Goal: Check status: Check status

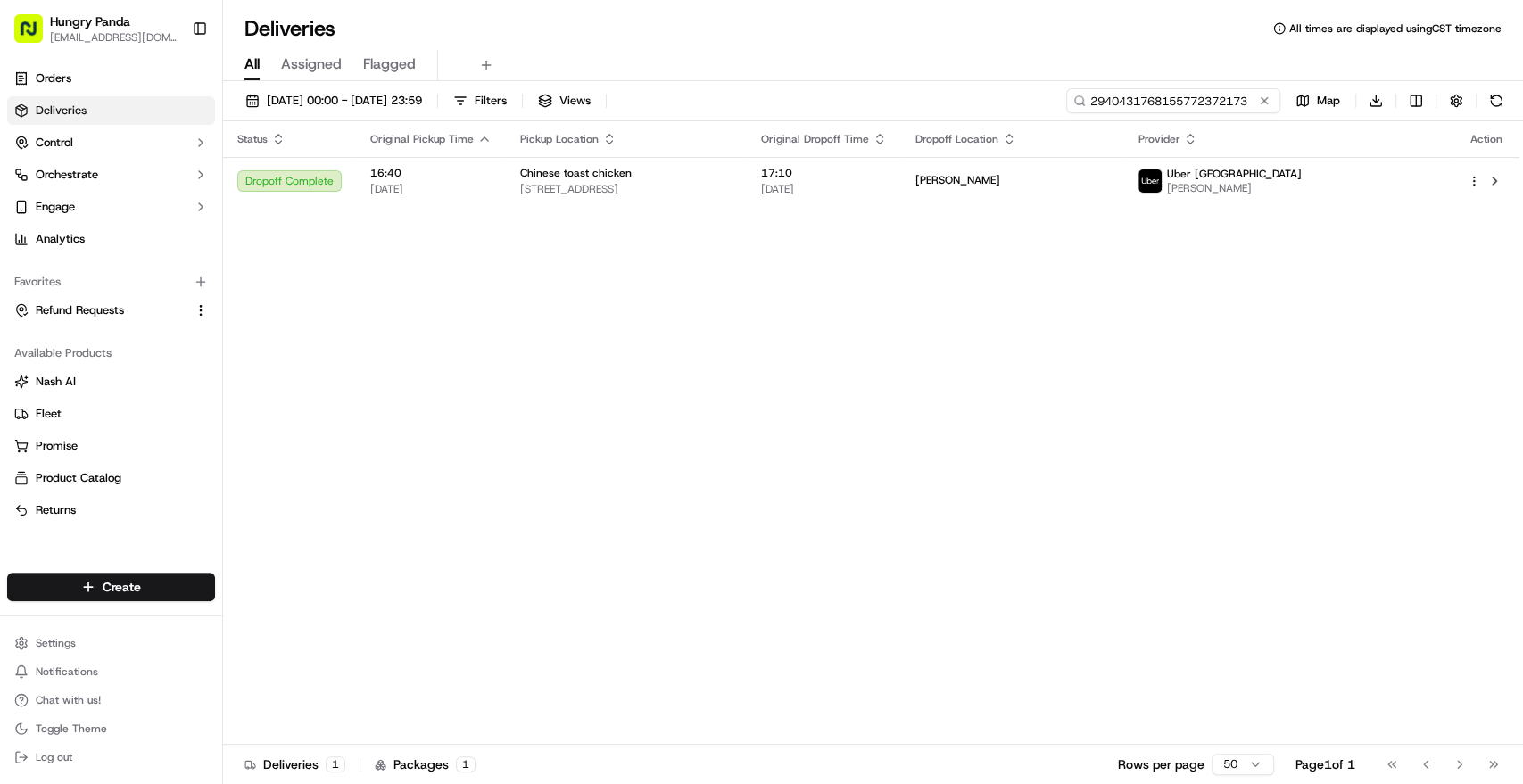
click at [1182, 92] on input "2940431768155772372173" at bounding box center [1173, 101] width 215 height 25
paste input "375344699895772023156"
type input "3753446998957720231563"
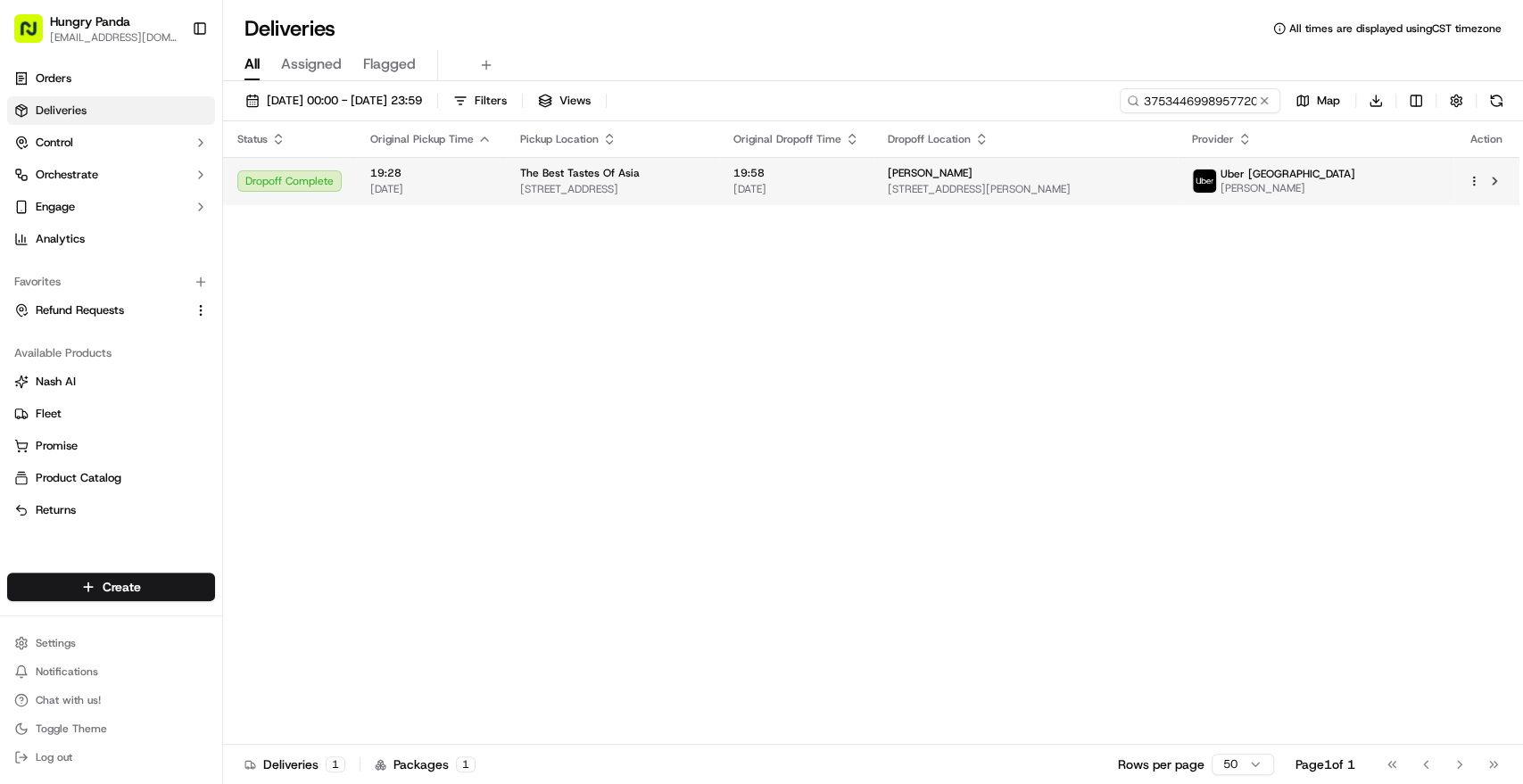
click at [720, 196] on td "The Best Tastes Of Asia [STREET_ADDRESS]" at bounding box center [613, 181] width 214 height 48
click at [1089, 193] on span "[STREET_ADDRESS][PERSON_NAME]" at bounding box center [1026, 189] width 276 height 14
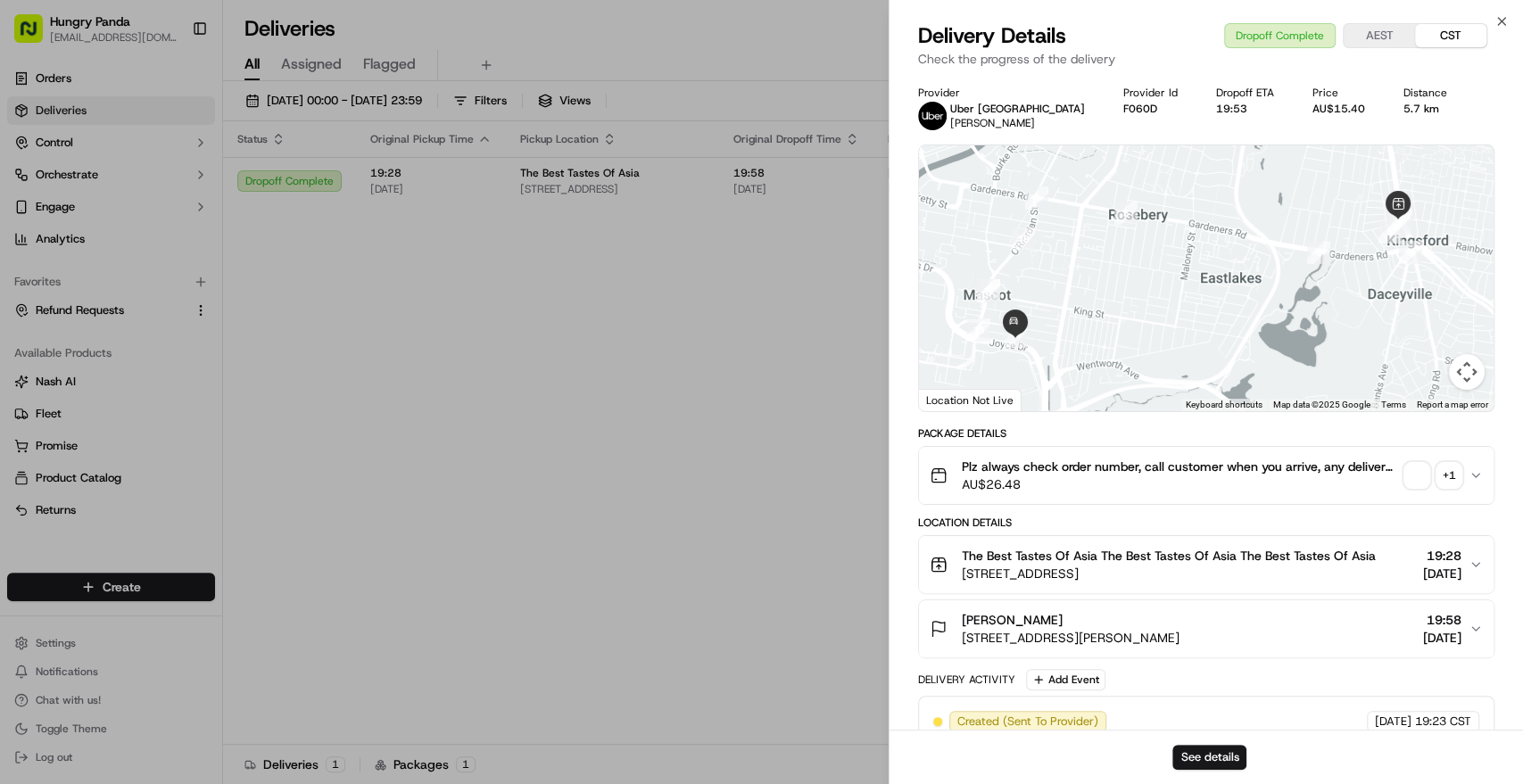
click at [1422, 466] on span "button" at bounding box center [1417, 475] width 25 height 25
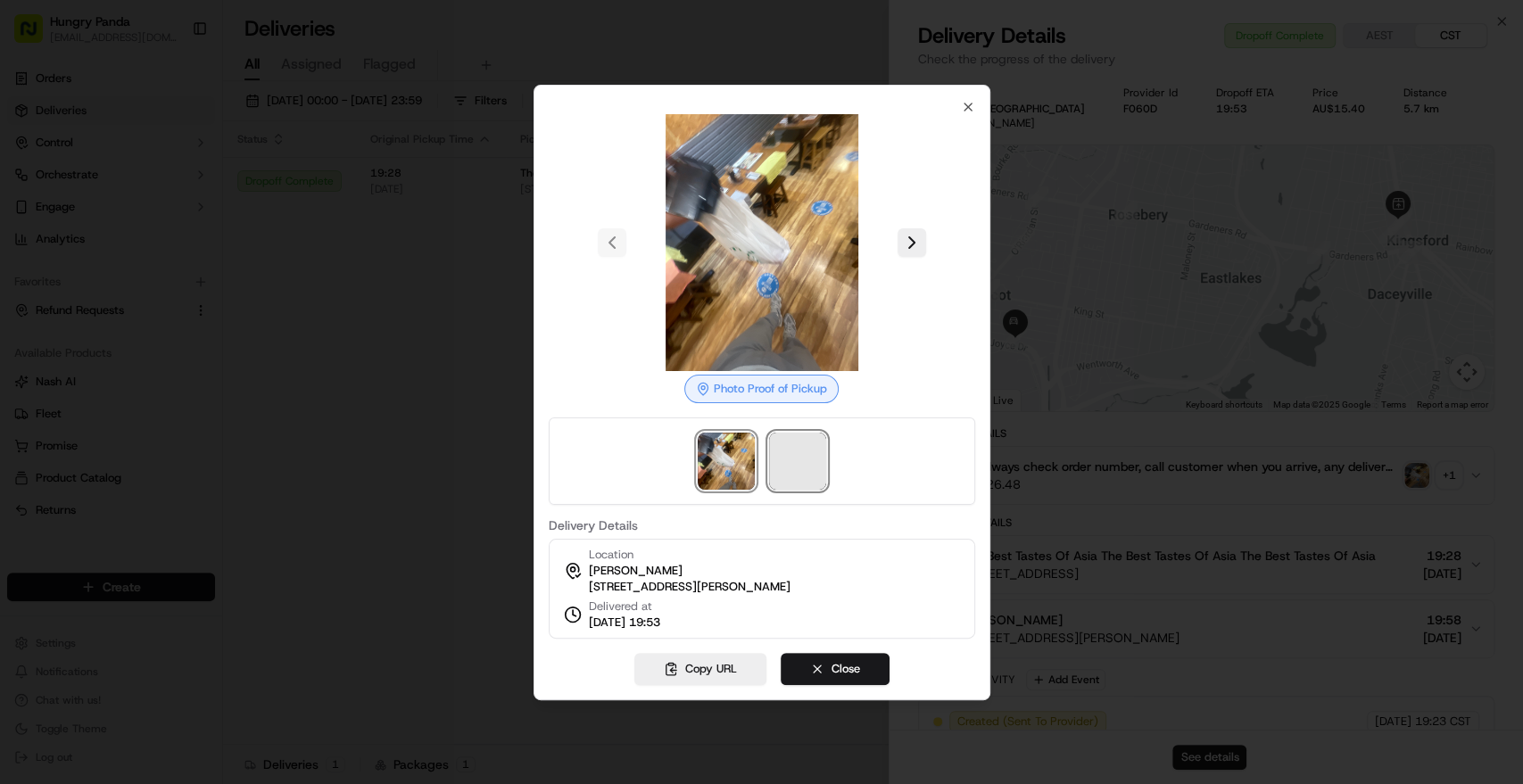
click at [812, 458] on span at bounding box center [798, 461] width 57 height 57
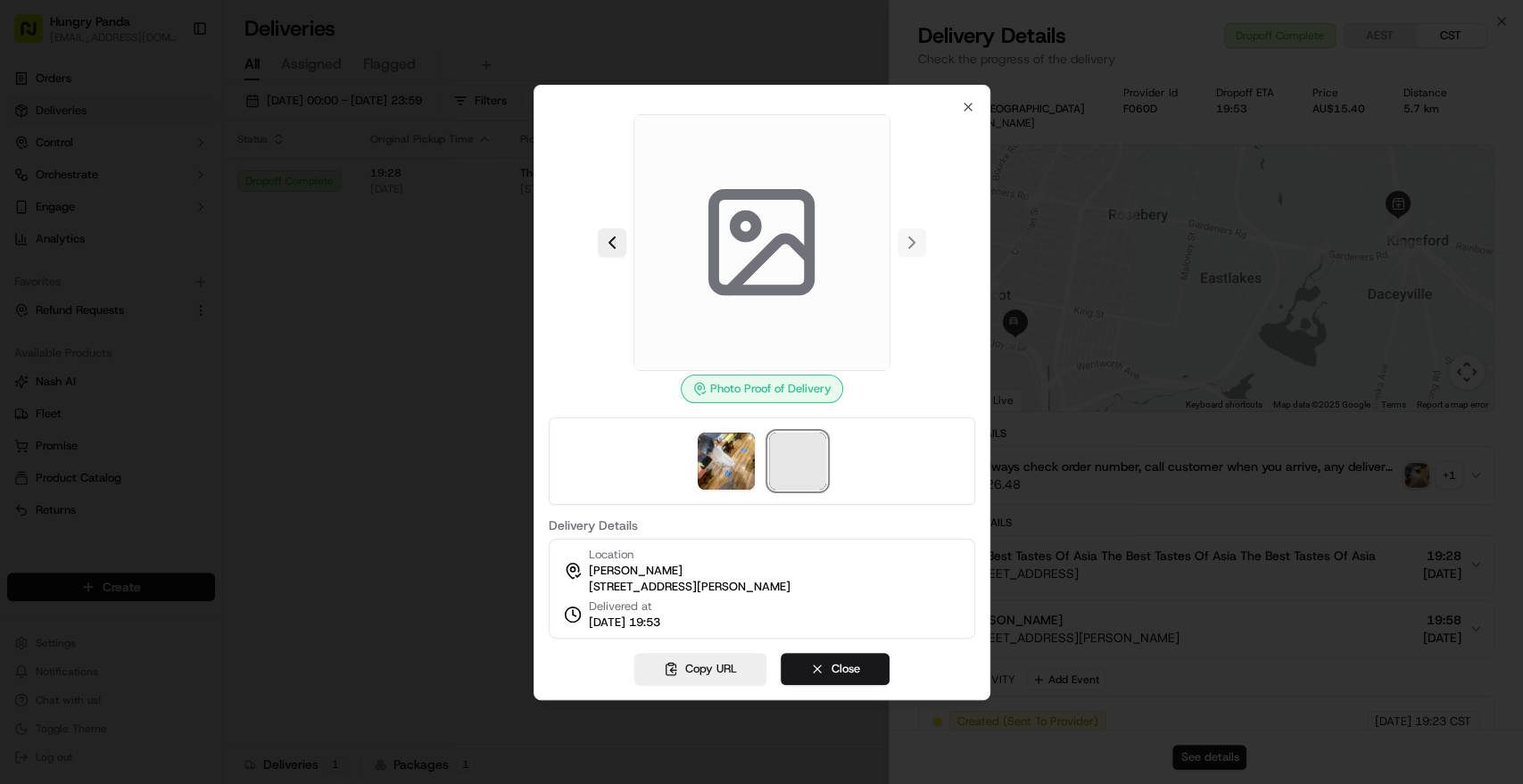
click at [810, 468] on span at bounding box center [798, 461] width 57 height 57
click at [732, 451] on img at bounding box center [725, 461] width 57 height 57
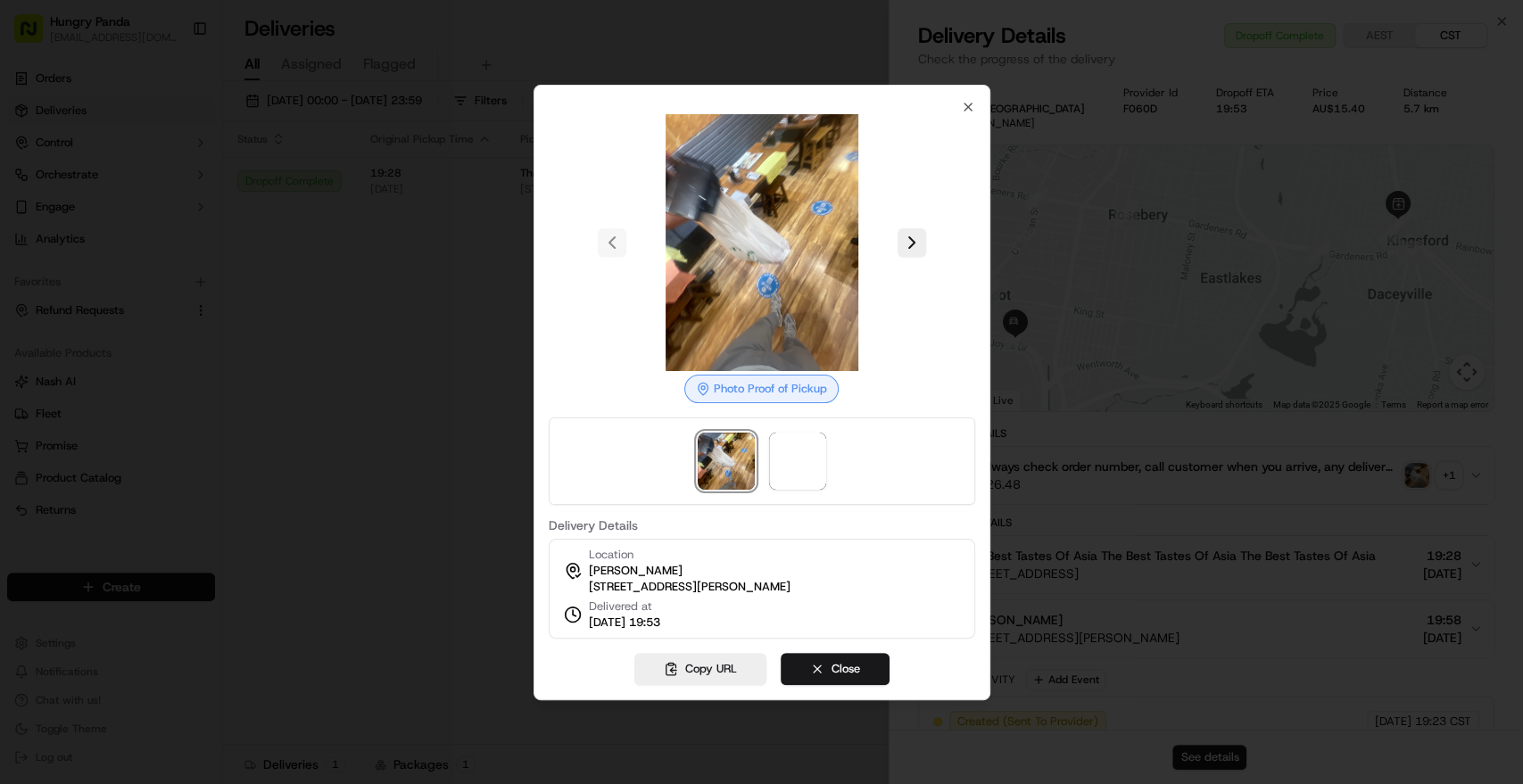
click at [827, 462] on div at bounding box center [760, 461] width 426 height 88
click at [821, 462] on span at bounding box center [798, 461] width 57 height 57
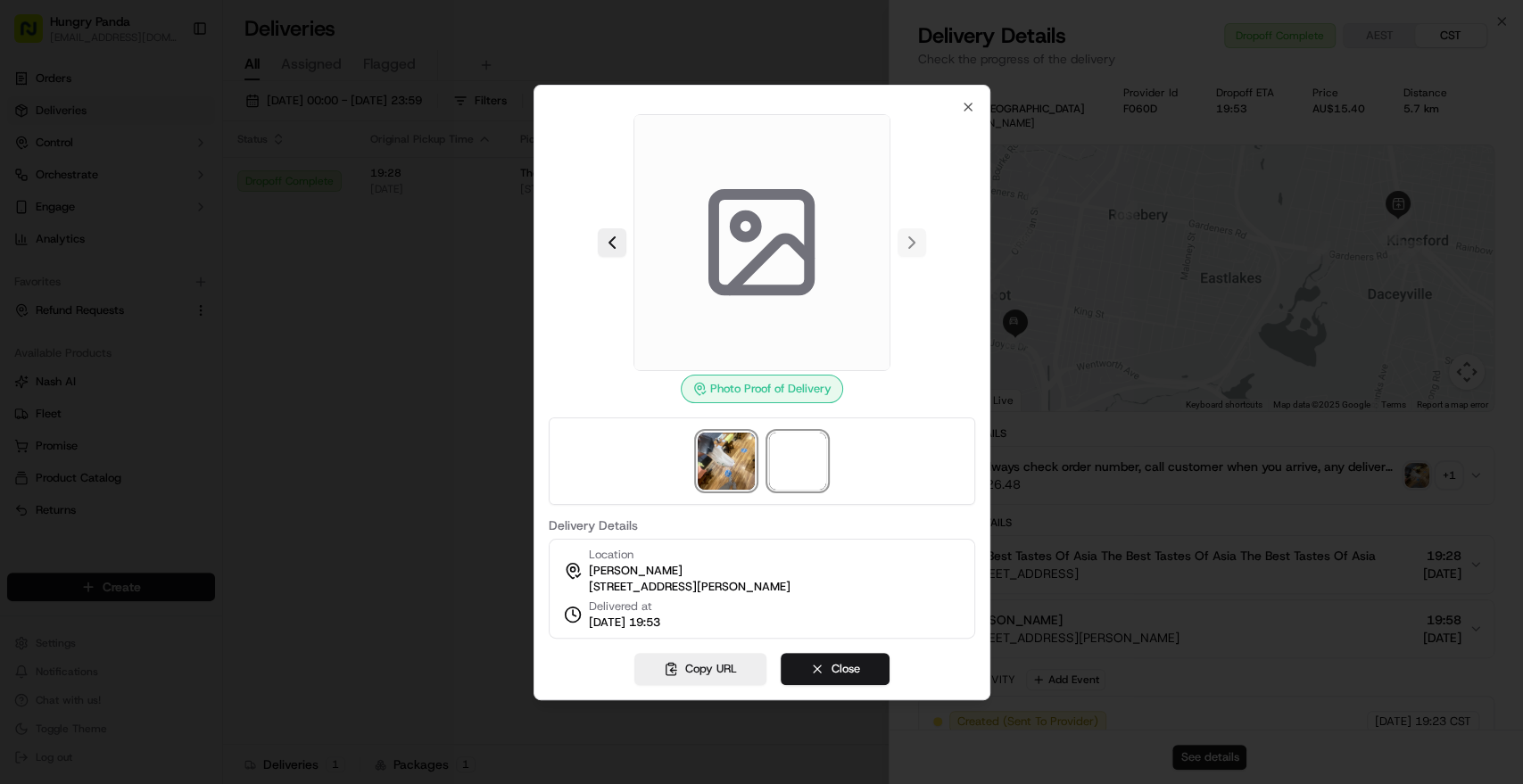
drag, startPoint x: 741, startPoint y: 469, endPoint x: 768, endPoint y: 469, distance: 27.0
click at [741, 469] on img at bounding box center [725, 461] width 57 height 57
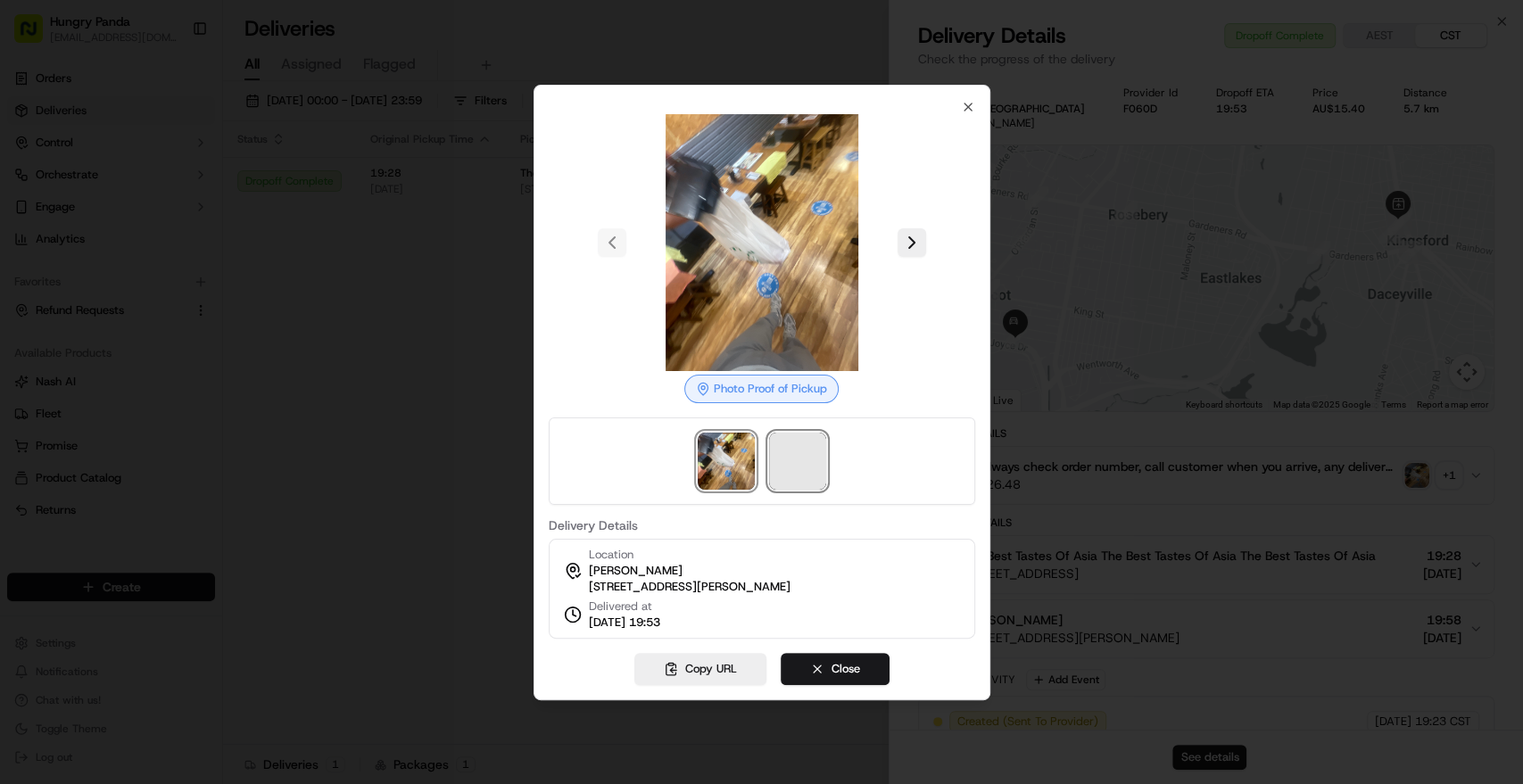
click at [791, 463] on span at bounding box center [798, 461] width 57 height 57
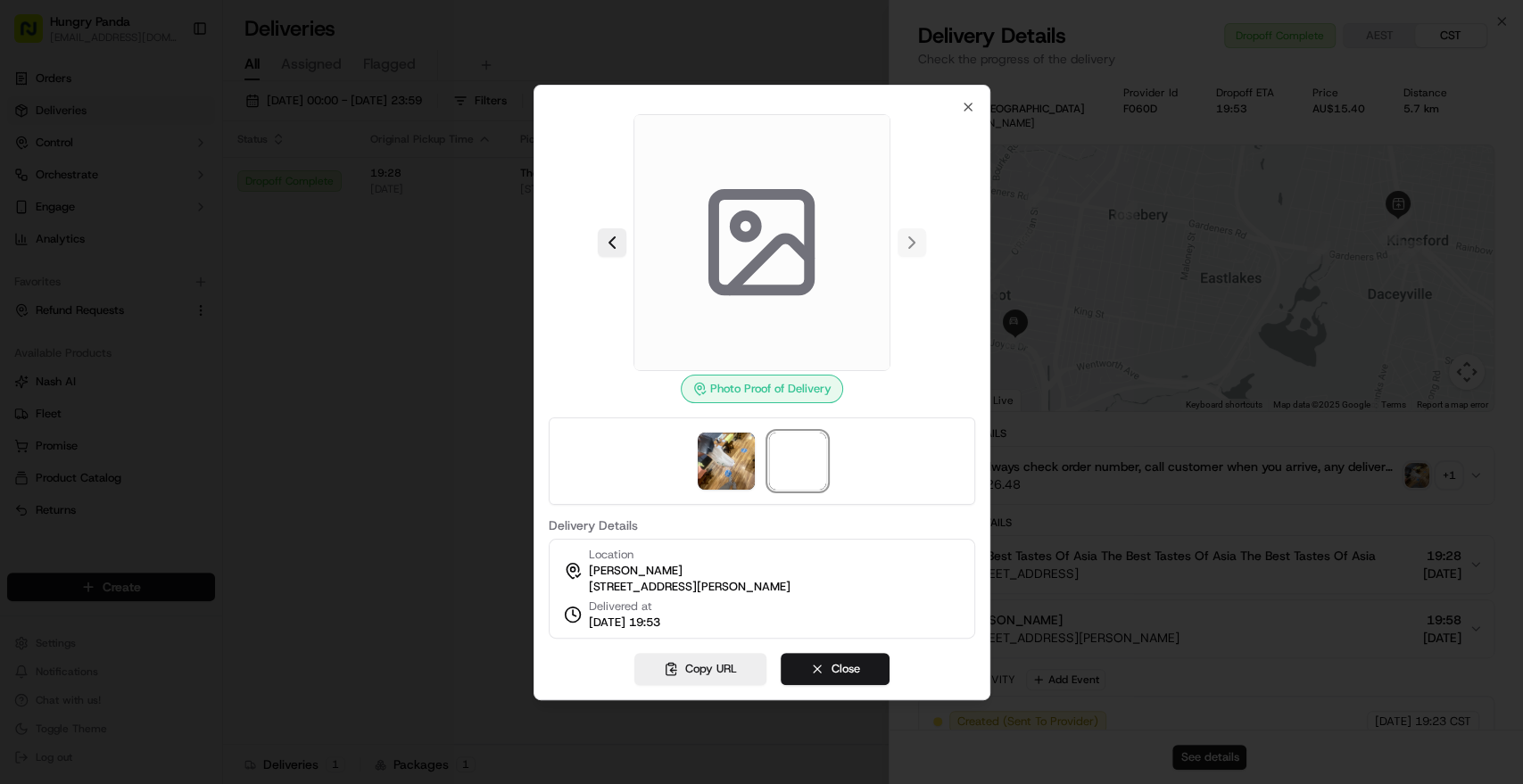
click at [752, 481] on div at bounding box center [760, 461] width 426 height 88
click at [750, 476] on img at bounding box center [725, 461] width 57 height 57
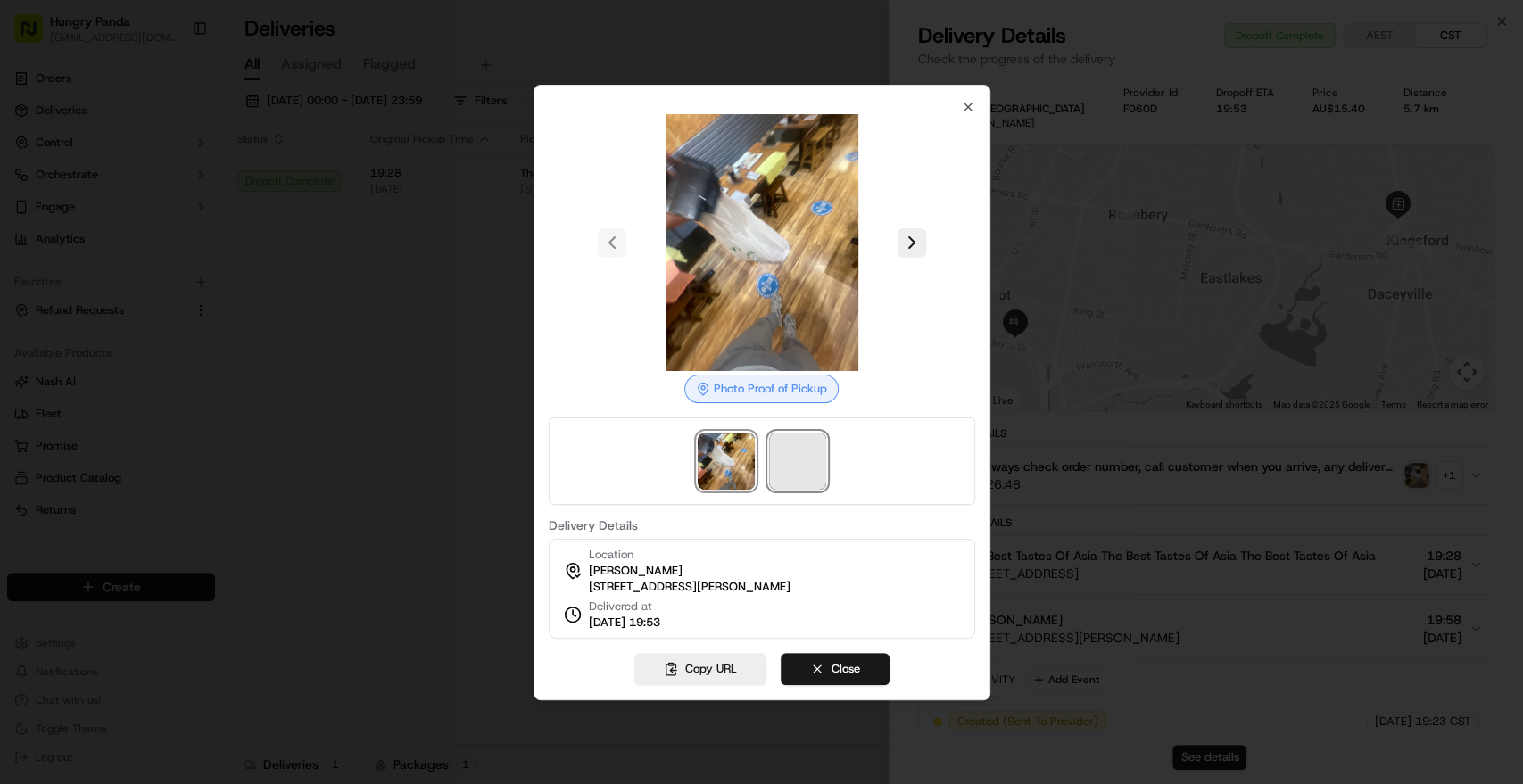
click at [791, 462] on span at bounding box center [798, 461] width 57 height 57
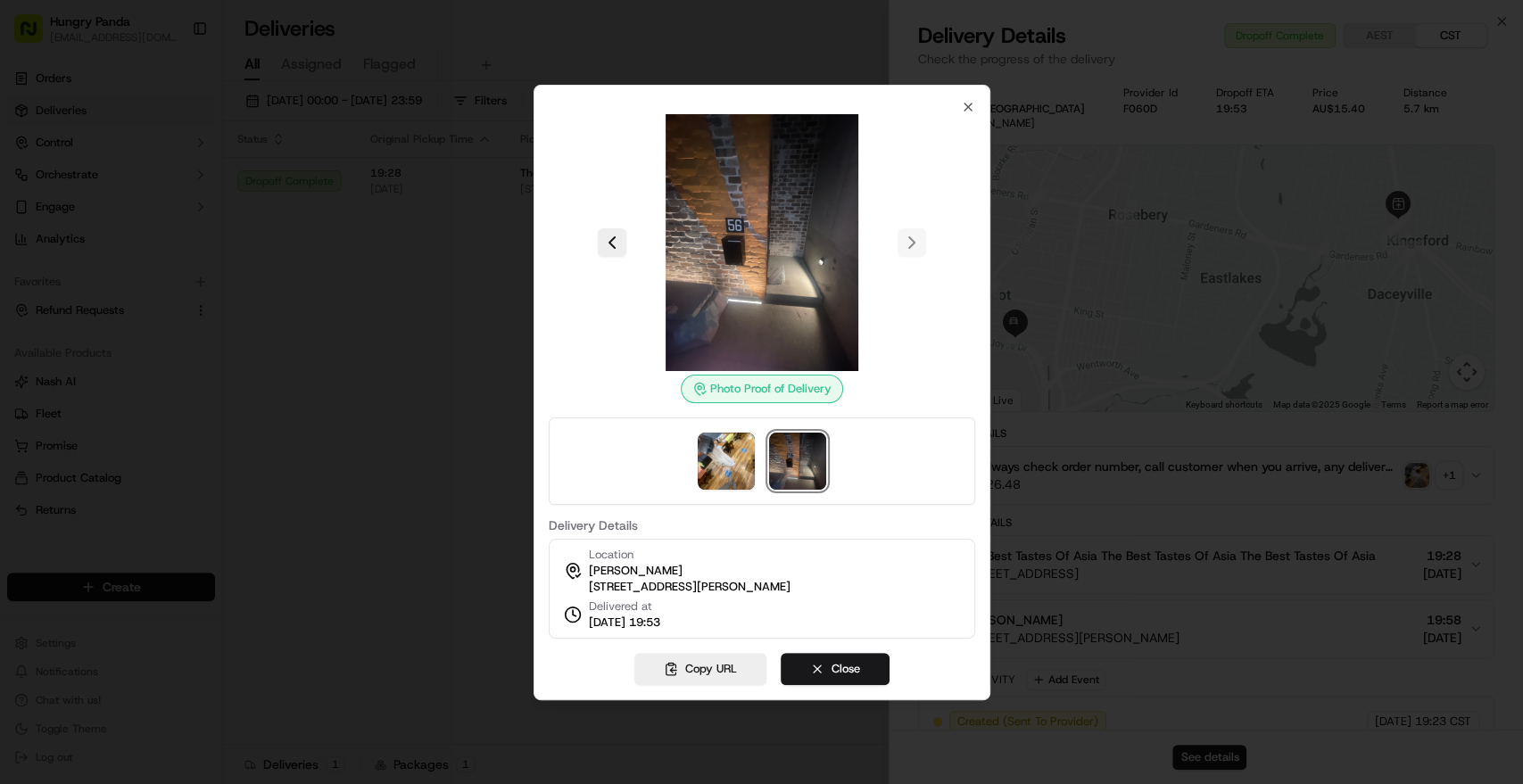
click at [298, 255] on div at bounding box center [761, 392] width 1523 height 784
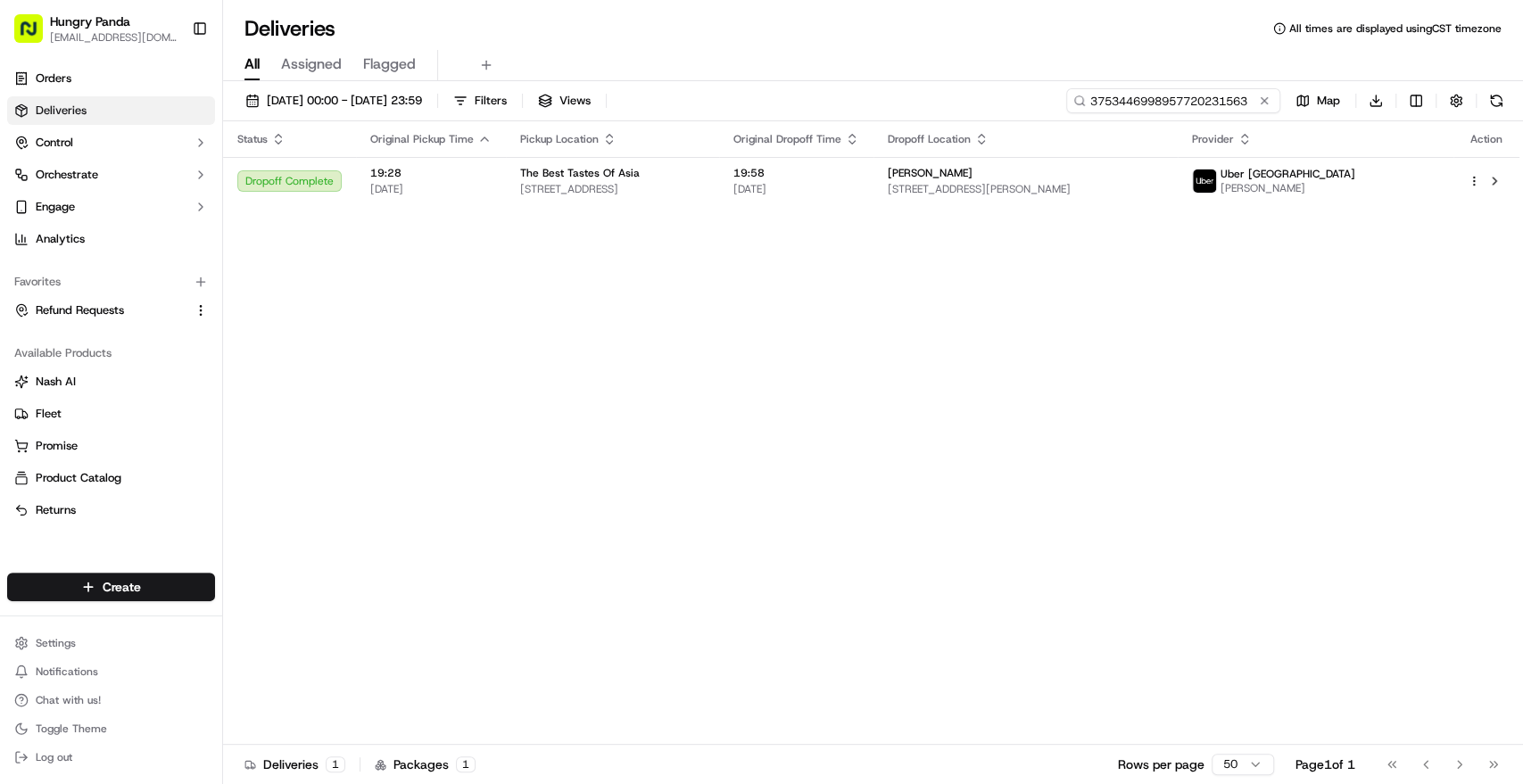
click at [1252, 98] on input "3753446998957720231563" at bounding box center [1173, 101] width 215 height 25
paste input "106744039845576803909"
type input "106744039845576803909"
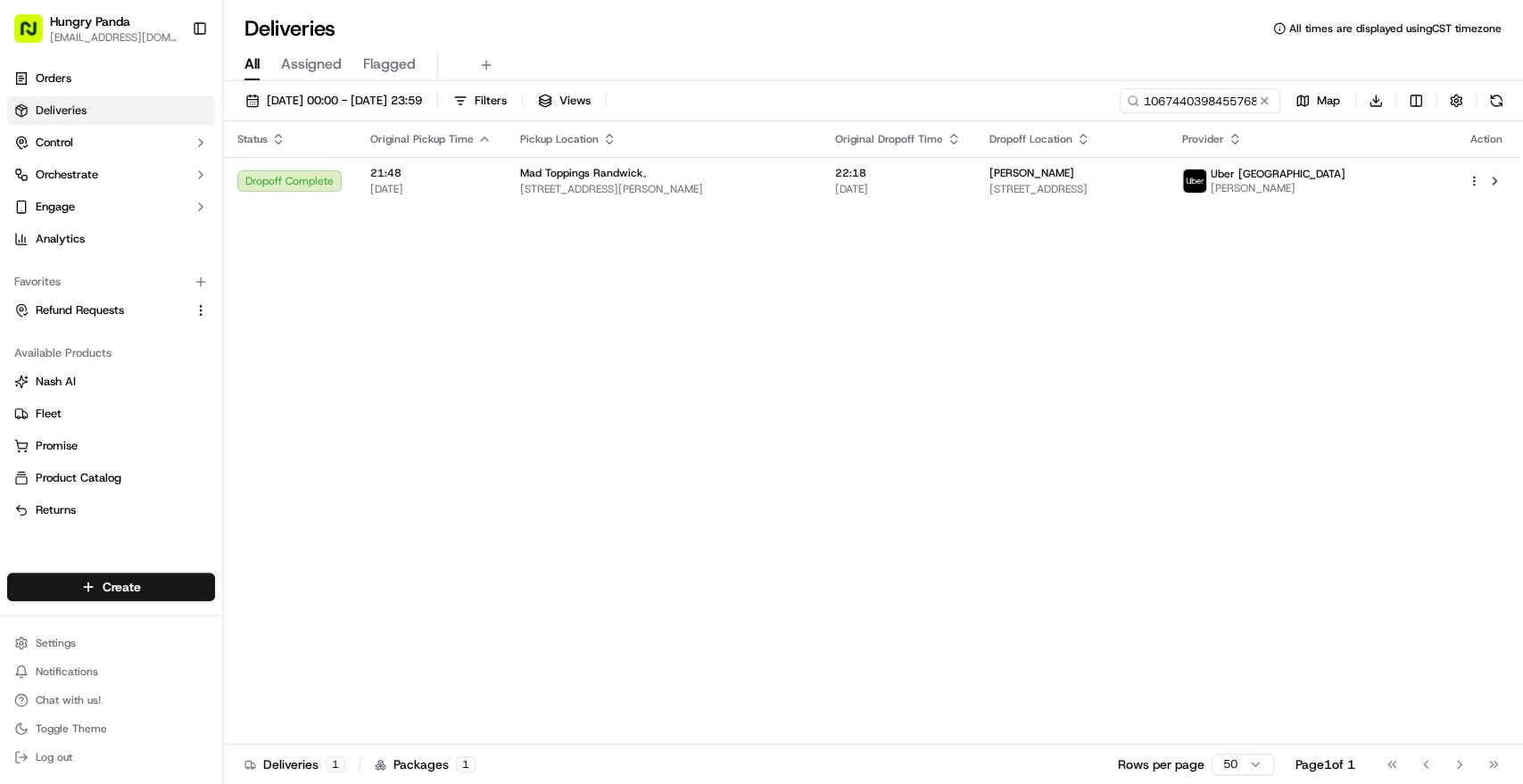
click at [933, 205] on div "Status Original Pickup Time Pickup Location Original Dropoff Time Dropoff Locat…" at bounding box center [872, 433] width 1297 height 623
click at [943, 188] on span "[DATE]" at bounding box center [898, 189] width 126 height 14
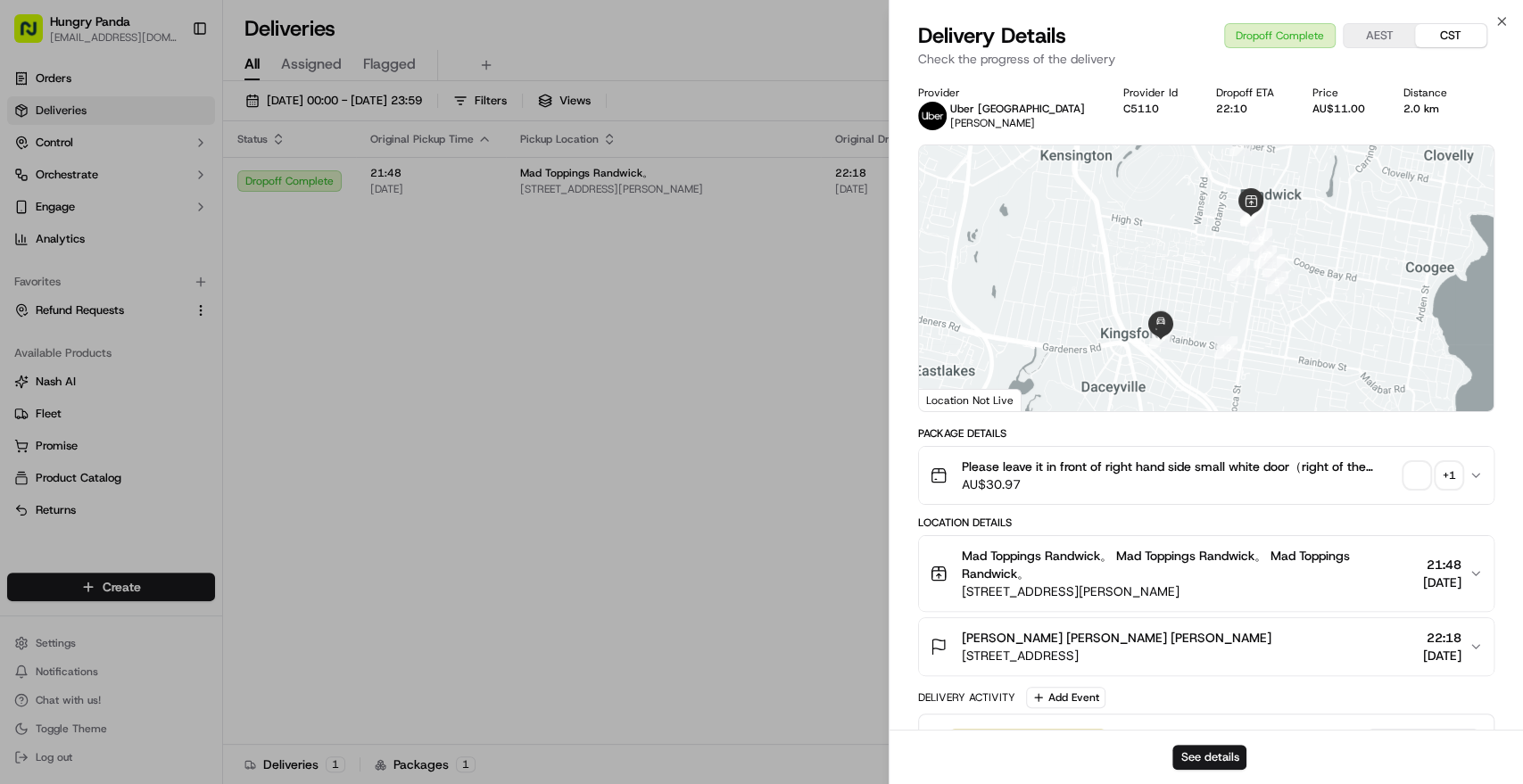
click at [1421, 477] on span "button" at bounding box center [1417, 475] width 25 height 25
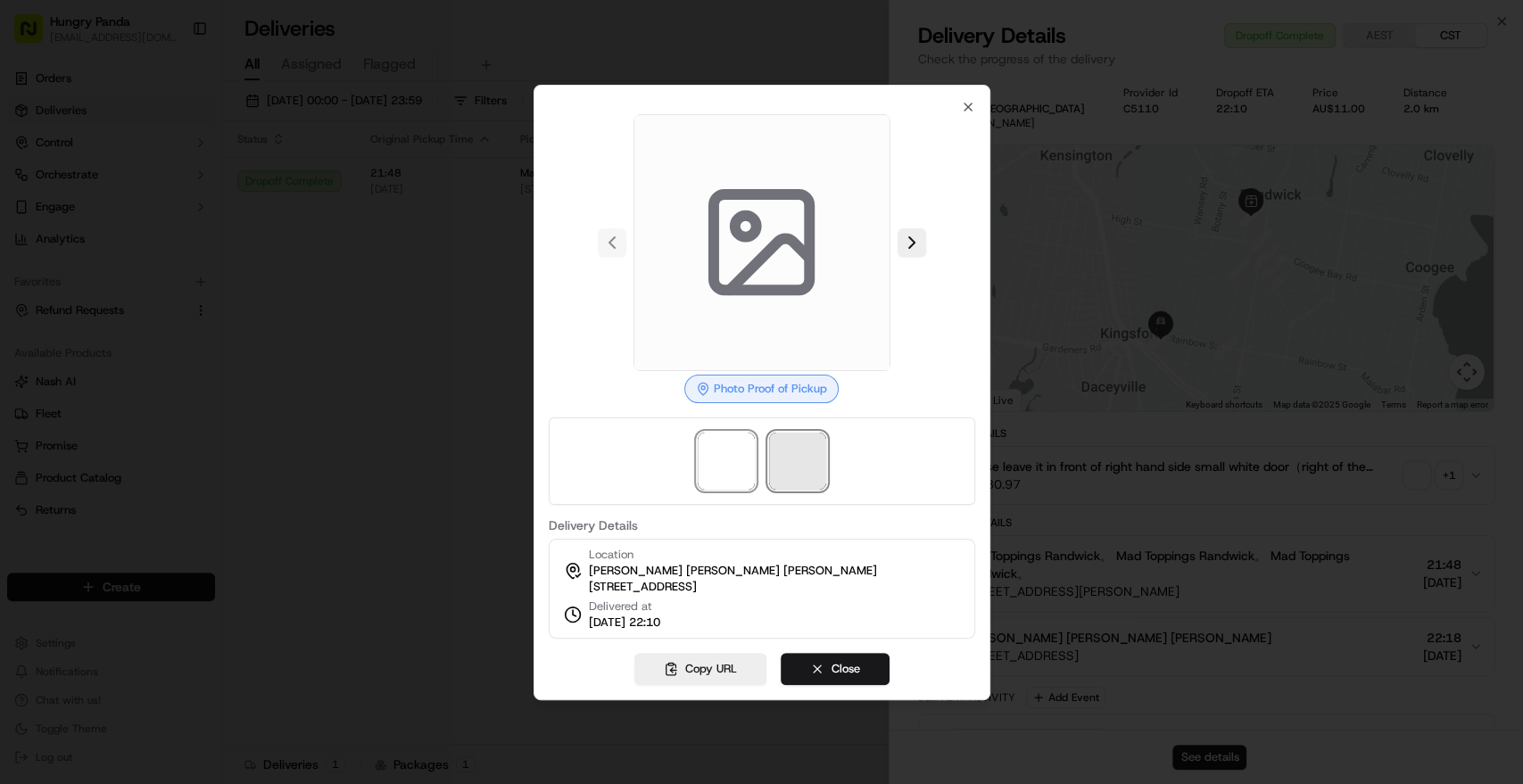
click at [804, 467] on span at bounding box center [798, 461] width 57 height 57
click at [732, 439] on span at bounding box center [725, 461] width 57 height 57
click at [793, 448] on span at bounding box center [798, 461] width 57 height 57
click at [757, 434] on div at bounding box center [760, 461] width 426 height 88
click at [743, 443] on span at bounding box center [725, 461] width 57 height 57
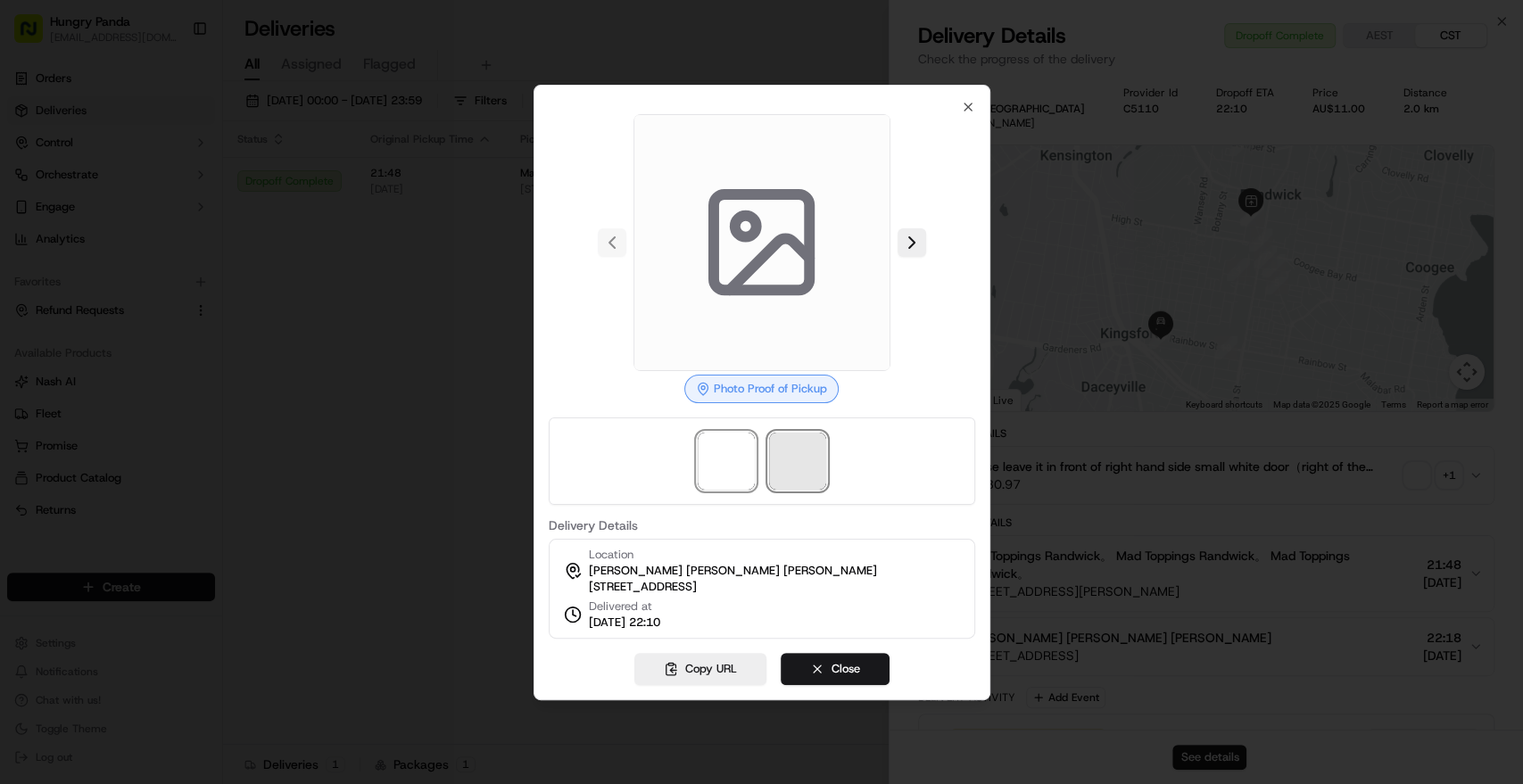
click at [774, 463] on span at bounding box center [798, 461] width 57 height 57
drag, startPoint x: 462, startPoint y: 326, endPoint x: 57, endPoint y: 332, distance: 405.0
click at [460, 326] on div at bounding box center [761, 392] width 1523 height 784
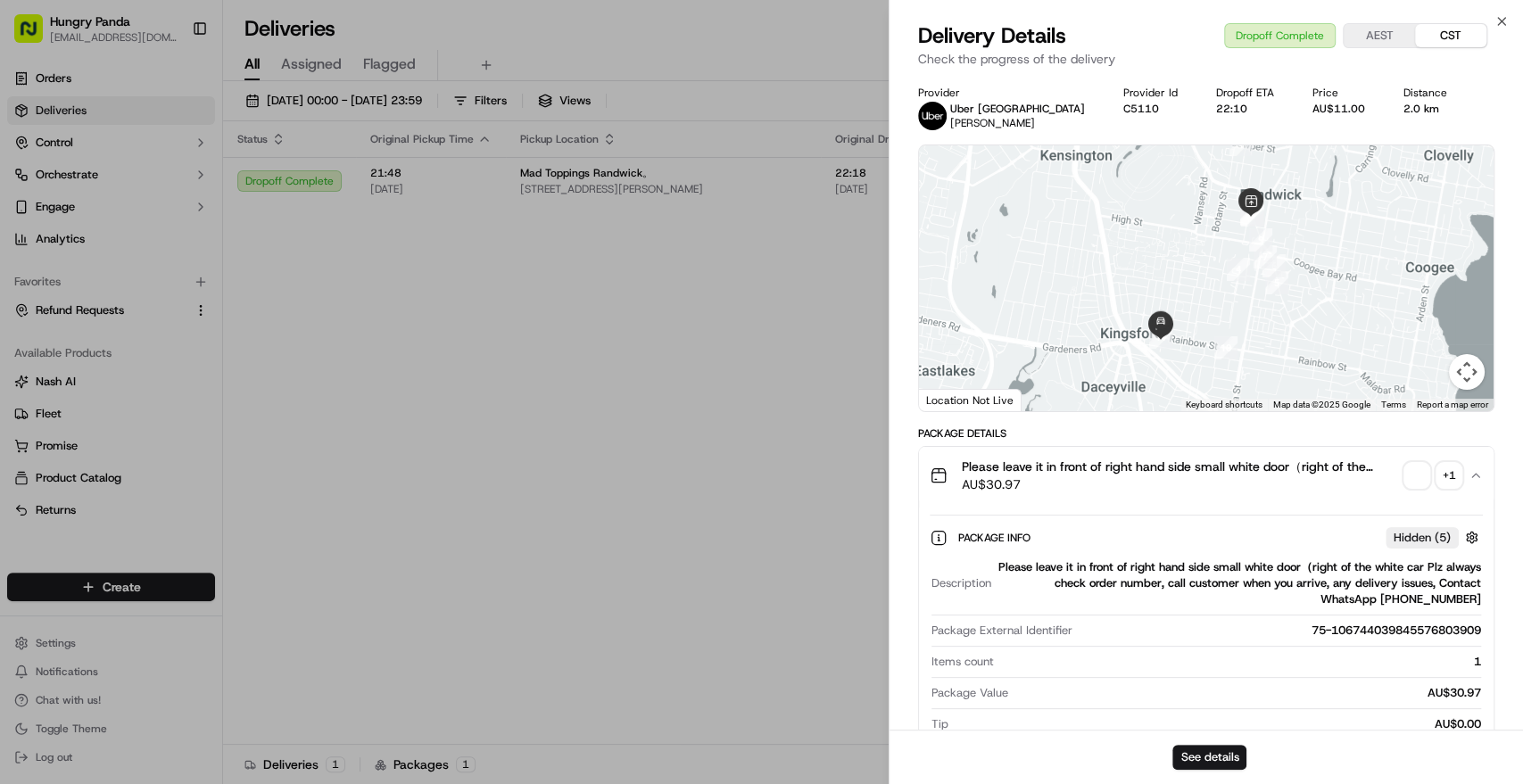
click at [1412, 469] on span "button" at bounding box center [1417, 475] width 25 height 25
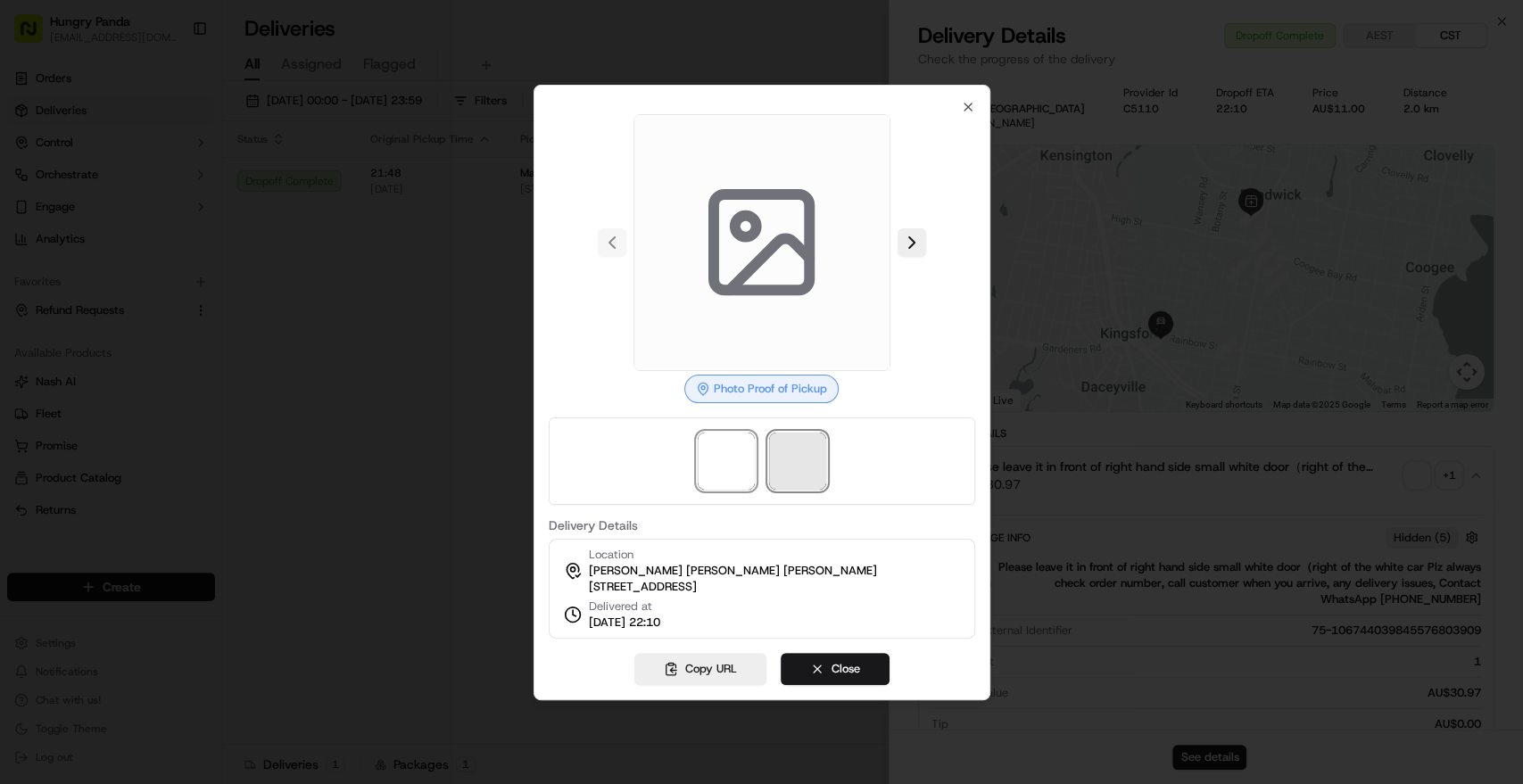
click at [794, 463] on span at bounding box center [798, 461] width 57 height 57
